Goal: Transaction & Acquisition: Purchase product/service

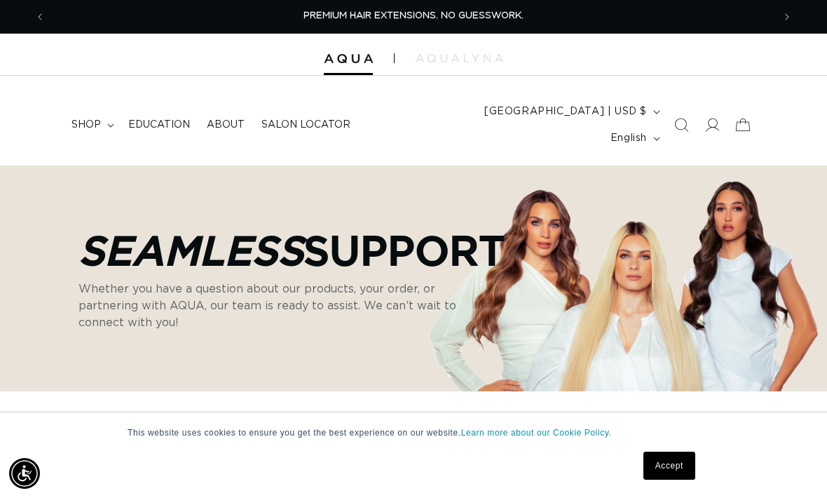
click at [677, 454] on link "Accept" at bounding box center [669, 465] width 52 height 28
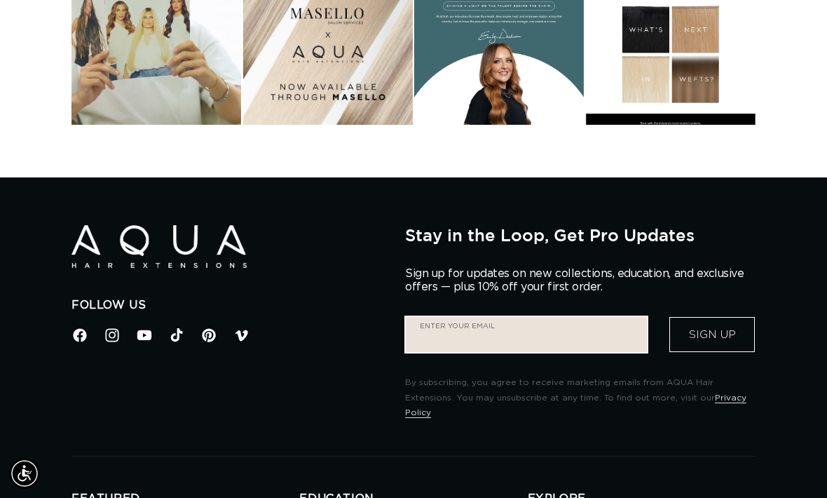
click at [526, 317] on input "Enter your email" at bounding box center [526, 334] width 241 height 35
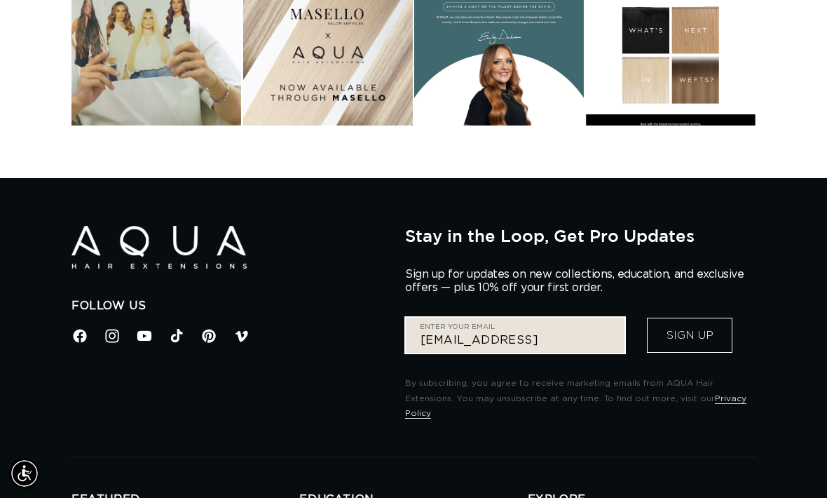
scroll to position [0, 1455]
type input "contact.hairbyamandalea@gmail.com"
click at [690, 318] on button "Sign Up" at bounding box center [690, 335] width 86 height 35
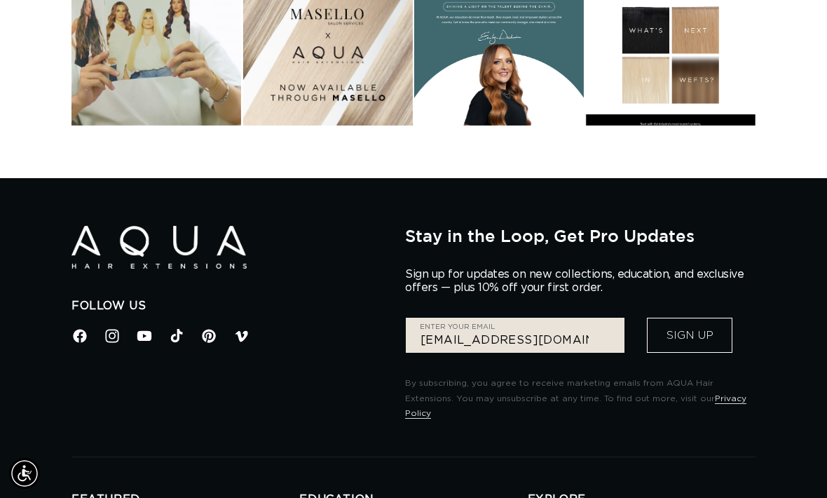
click at [688, 276] on div "Stay in the Loop, Get Pro Updates Sign up for updates on new collections, educa…" at bounding box center [580, 324] width 350 height 196
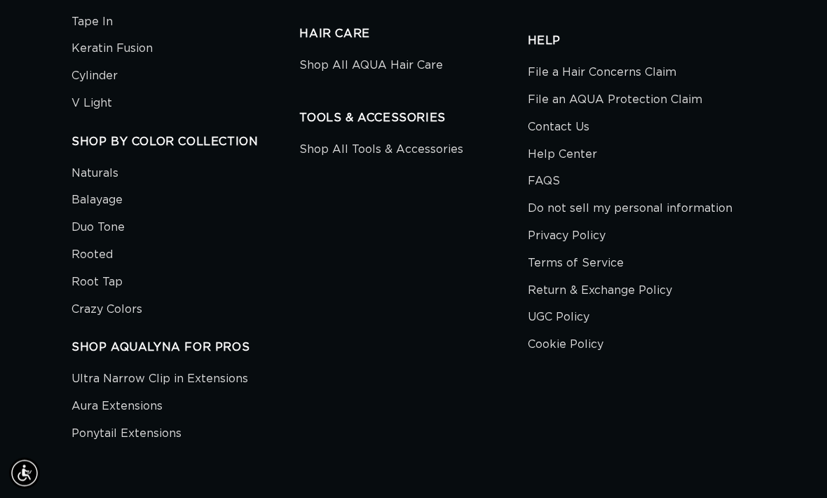
scroll to position [2685, 0]
click at [222, 369] on link "Ultra Narrow Clip in Extensions" at bounding box center [159, 381] width 177 height 24
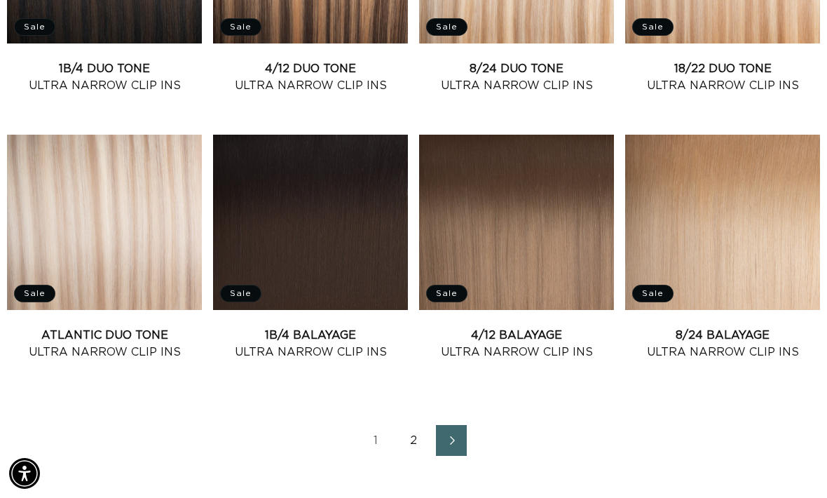
scroll to position [0, 1455]
click at [419, 425] on link "2" at bounding box center [413, 440] width 31 height 31
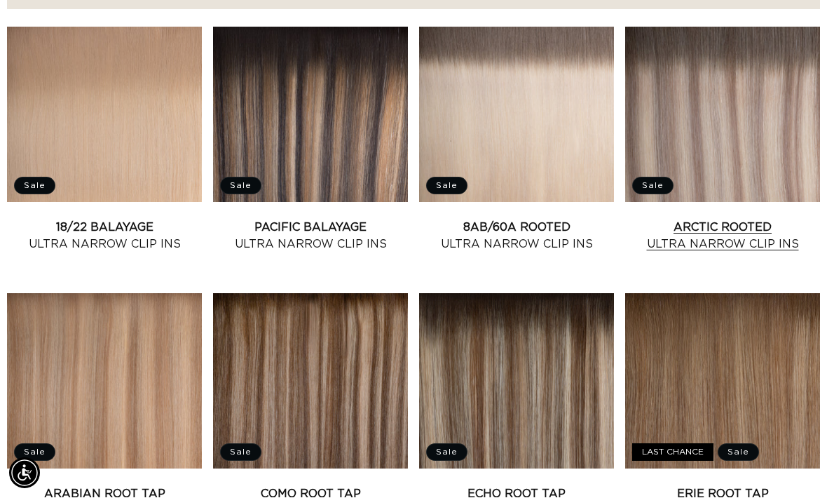
scroll to position [572, 0]
click at [709, 219] on link "Arctic Rooted Ultra Narrow Clip Ins" at bounding box center [722, 236] width 195 height 34
